Goal: Transaction & Acquisition: Purchase product/service

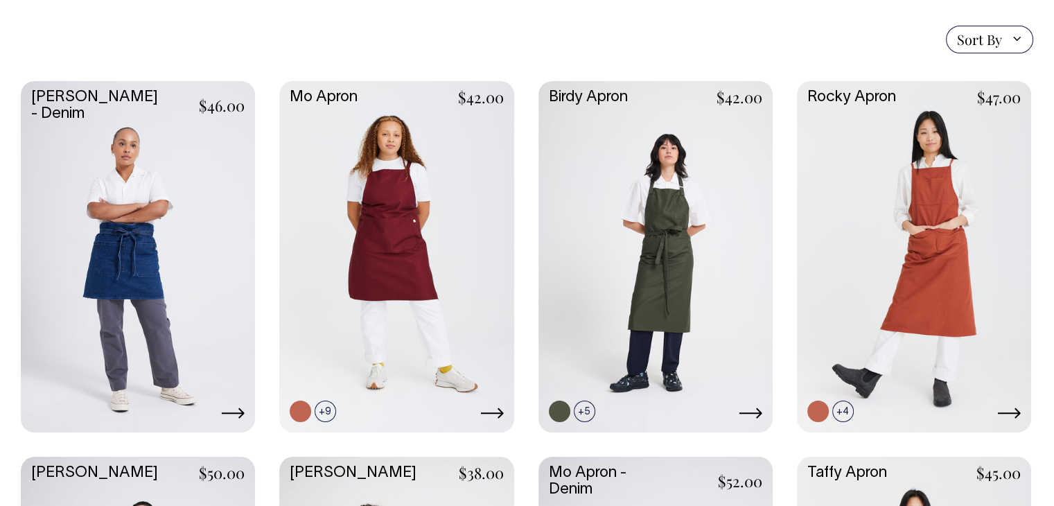
scroll to position [346, 0]
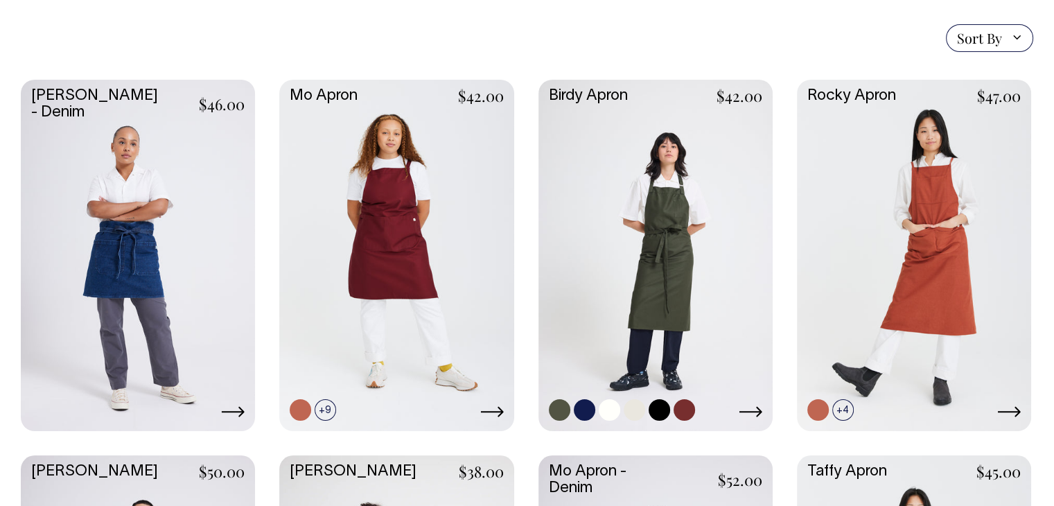
click at [657, 236] on link at bounding box center [655, 254] width 234 height 348
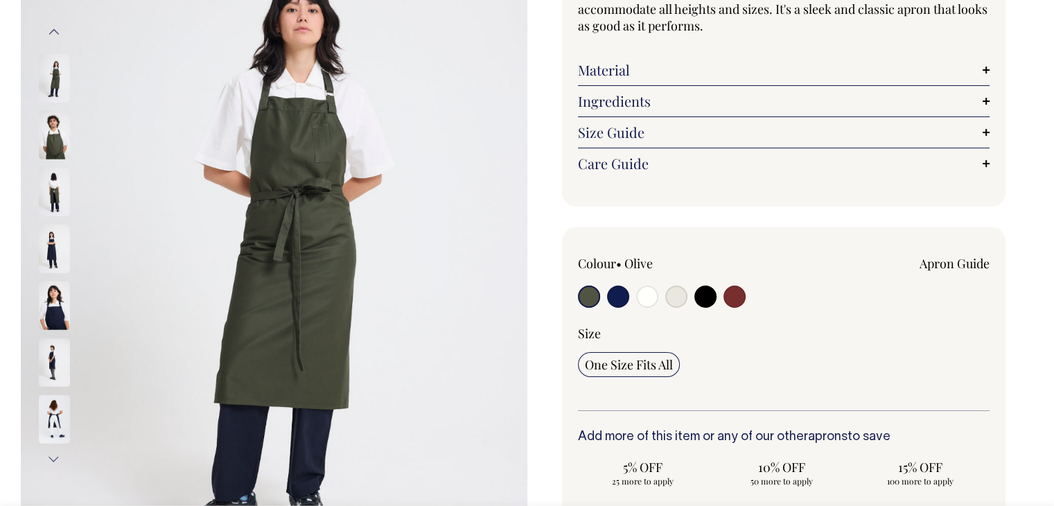
click at [615, 292] on input "radio" at bounding box center [618, 296] width 22 height 22
radio input "true"
select select "Dark Navy"
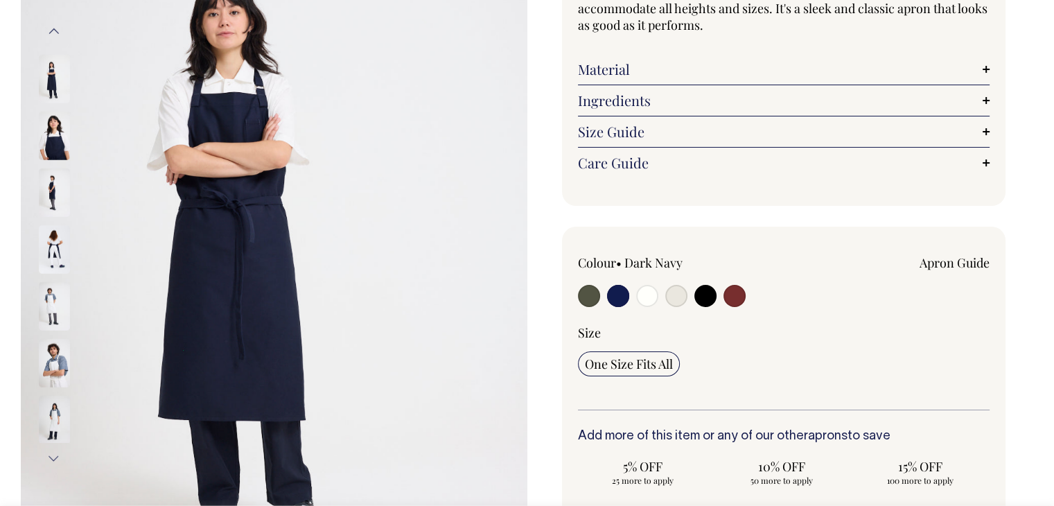
click at [26, 126] on img at bounding box center [274, 245] width 506 height 760
click at [47, 136] on img at bounding box center [54, 135] width 31 height 48
